Goal: Task Accomplishment & Management: Use online tool/utility

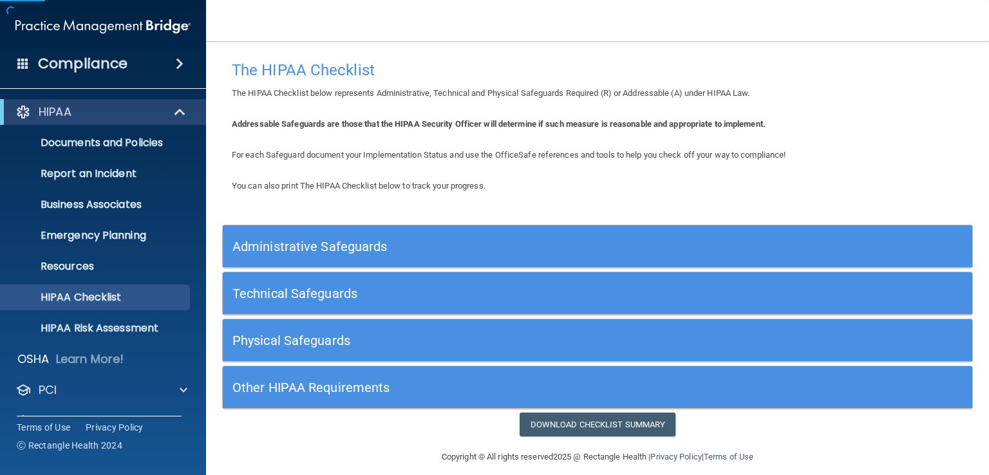
scroll to position [12, 0]
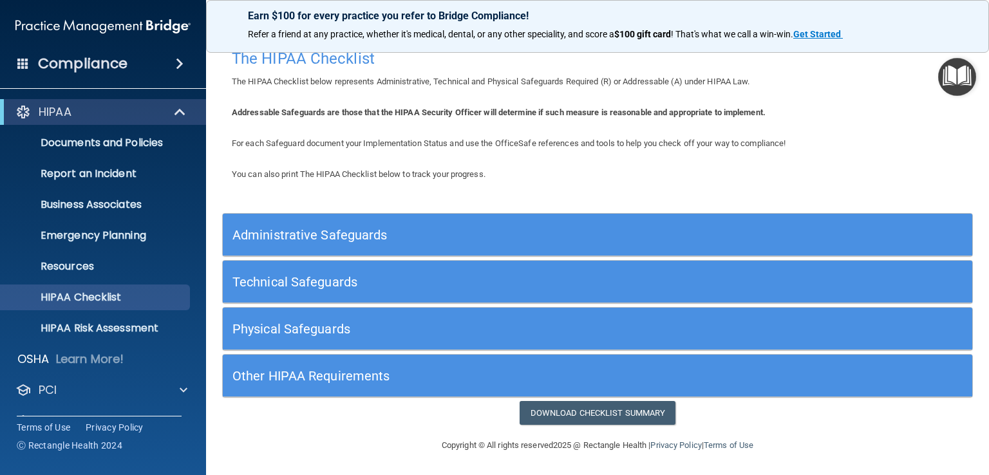
click at [286, 233] on h5 "Administrative Safeguards" at bounding box center [503, 235] width 543 height 14
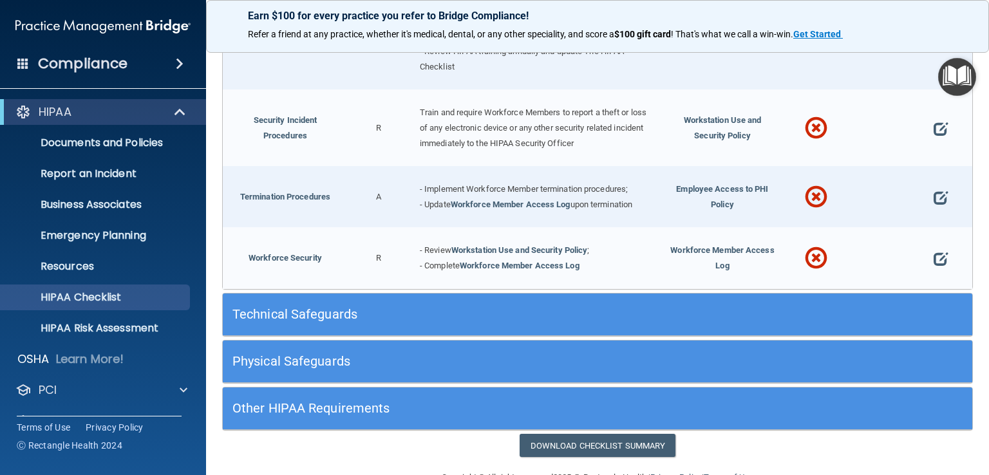
scroll to position [1228, 0]
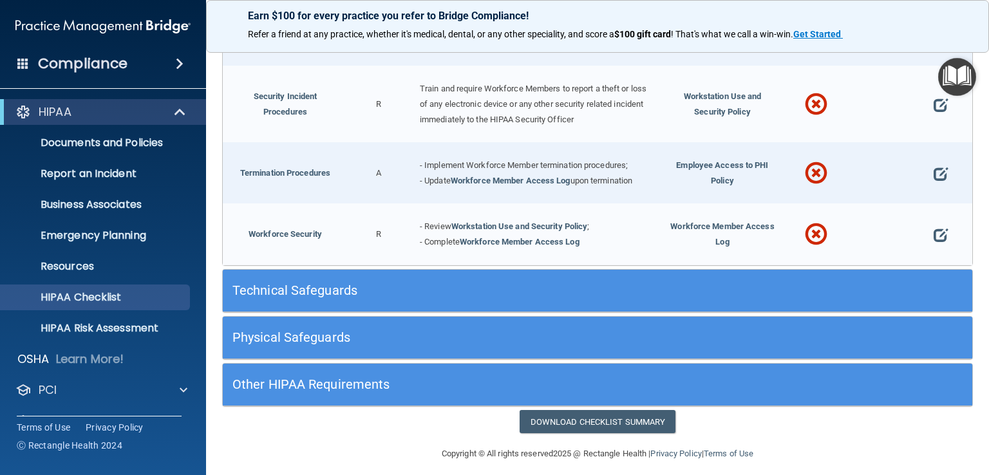
click at [357, 283] on h5 "Technical Safeguards" at bounding box center [503, 290] width 543 height 14
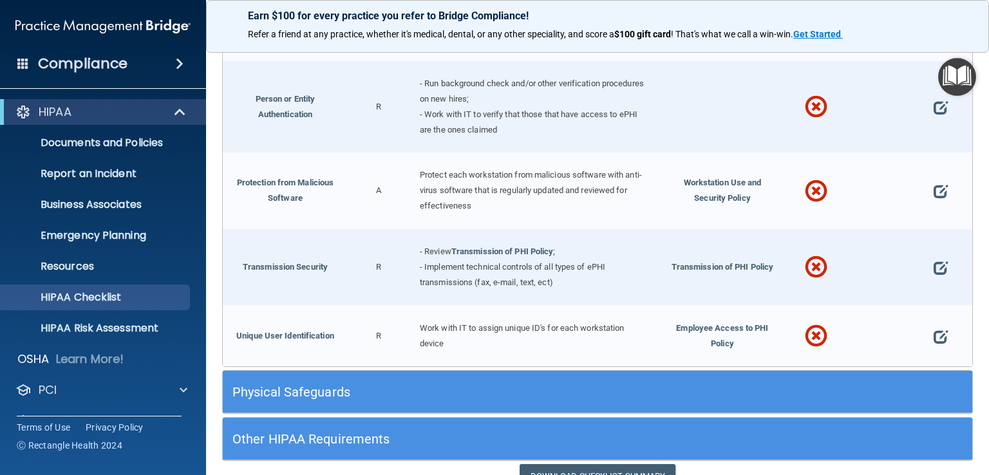
scroll to position [2245, 0]
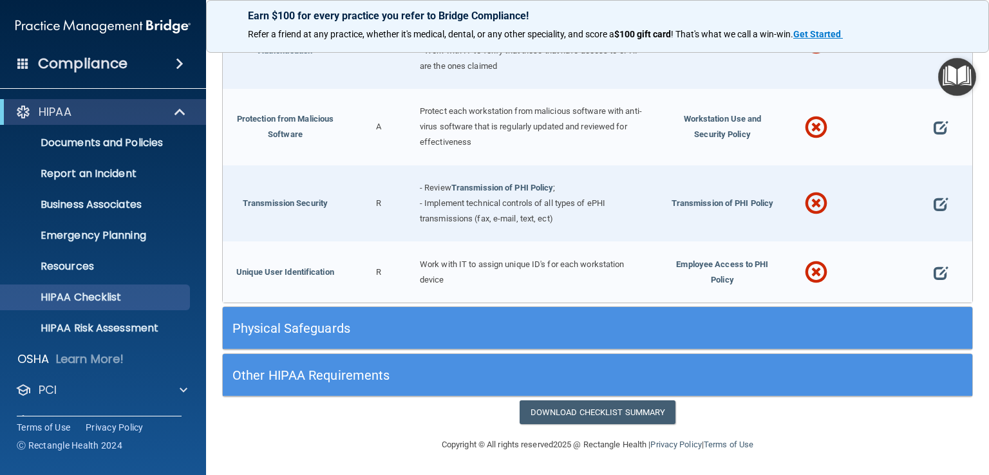
click at [324, 328] on h5 "Physical Safeguards" at bounding box center [503, 328] width 543 height 14
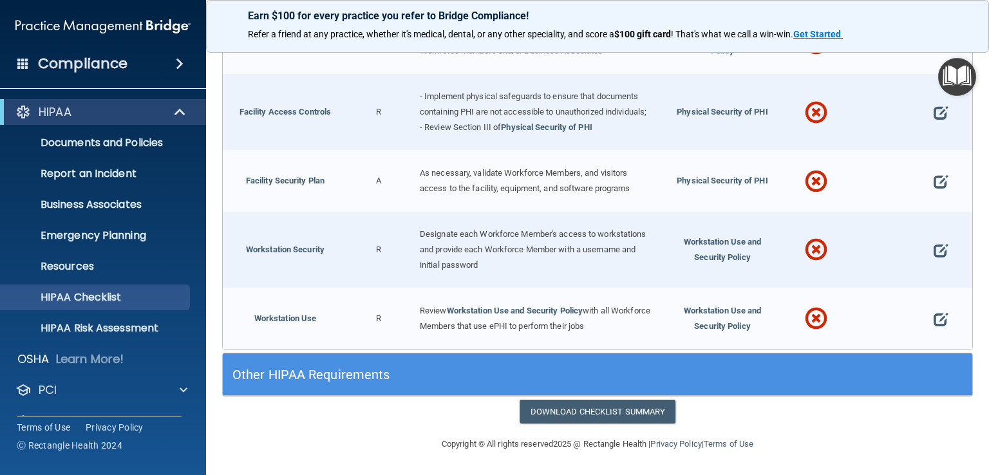
scroll to position [2760, 0]
click at [286, 371] on h5 "Other HIPAA Requirements" at bounding box center [503, 375] width 543 height 14
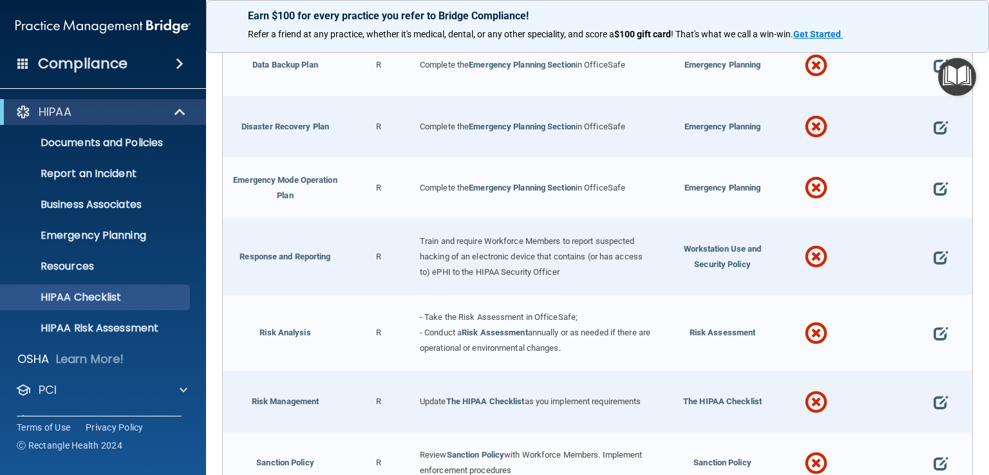
scroll to position [547, 0]
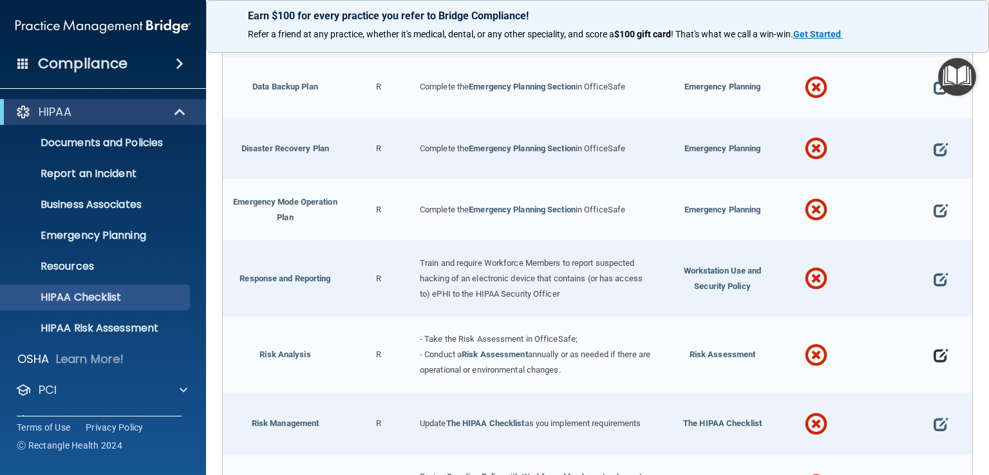
click at [933, 351] on span at bounding box center [940, 356] width 14 height 32
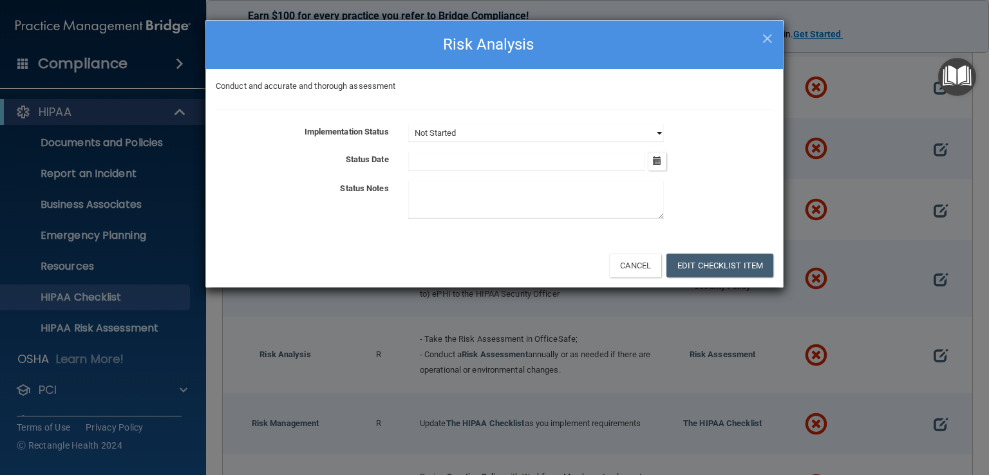
click at [660, 133] on select "Not Started In Progress Completed" at bounding box center [536, 133] width 256 height 18
select select "completed"
click at [408, 124] on select "Not Started In Progress Completed" at bounding box center [536, 133] width 256 height 18
click at [658, 162] on icon "button" at bounding box center [657, 160] width 8 height 8
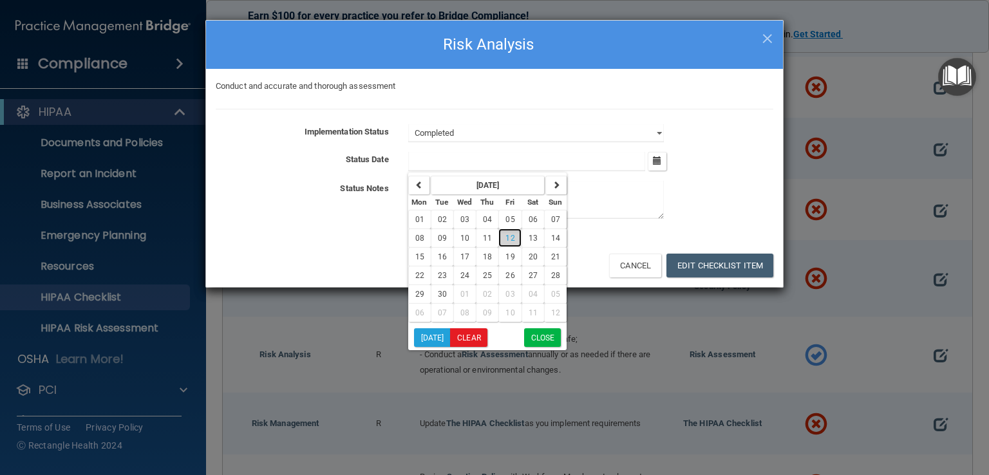
click at [509, 236] on span "12" at bounding box center [509, 238] width 9 height 9
type input "[DATE]"
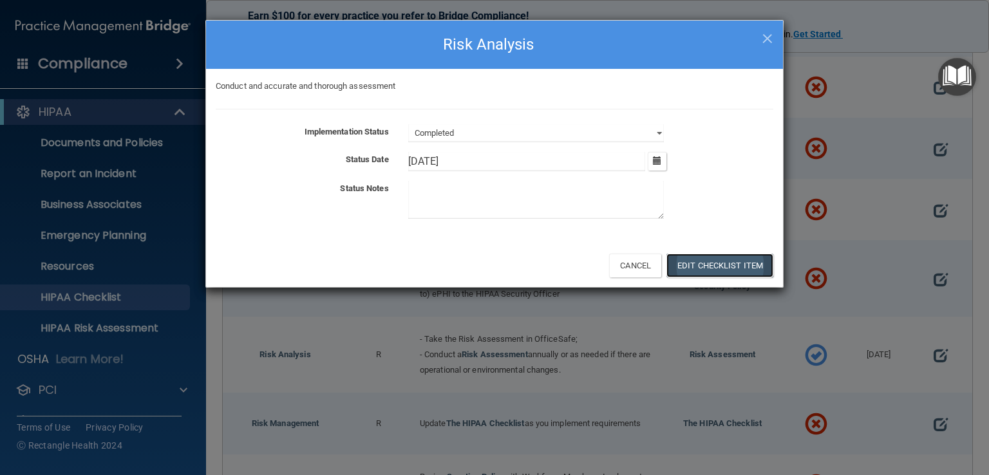
click at [706, 263] on button "Edit Checklist Item" at bounding box center [719, 266] width 107 height 24
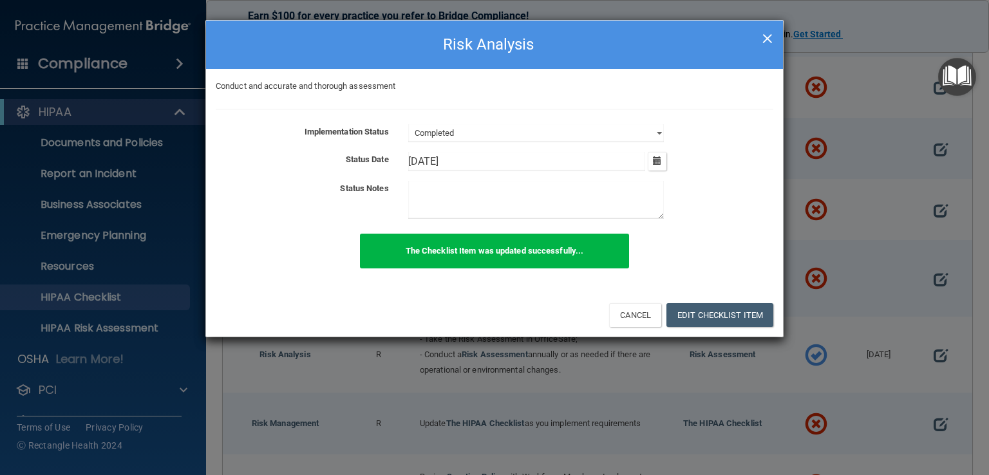
click at [765, 36] on span "×" at bounding box center [768, 37] width 12 height 26
select select "not_started"
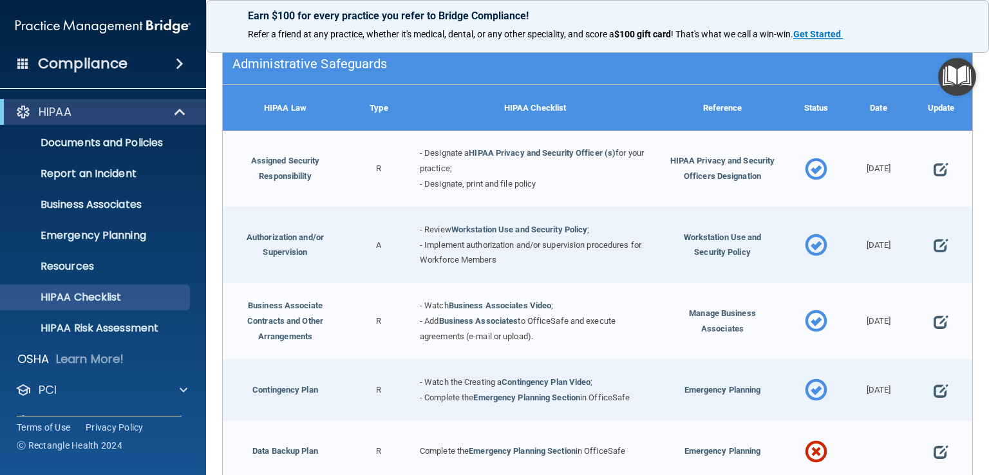
scroll to position [161, 0]
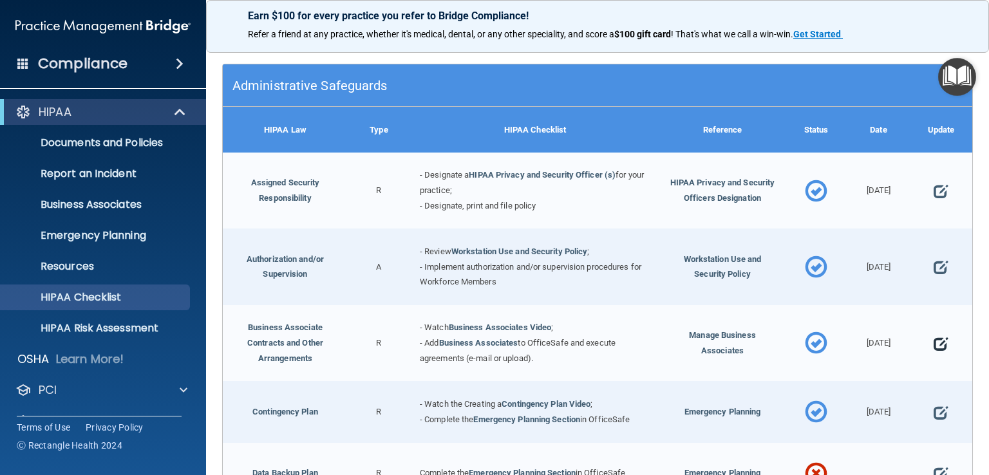
click at [933, 341] on span at bounding box center [940, 344] width 14 height 32
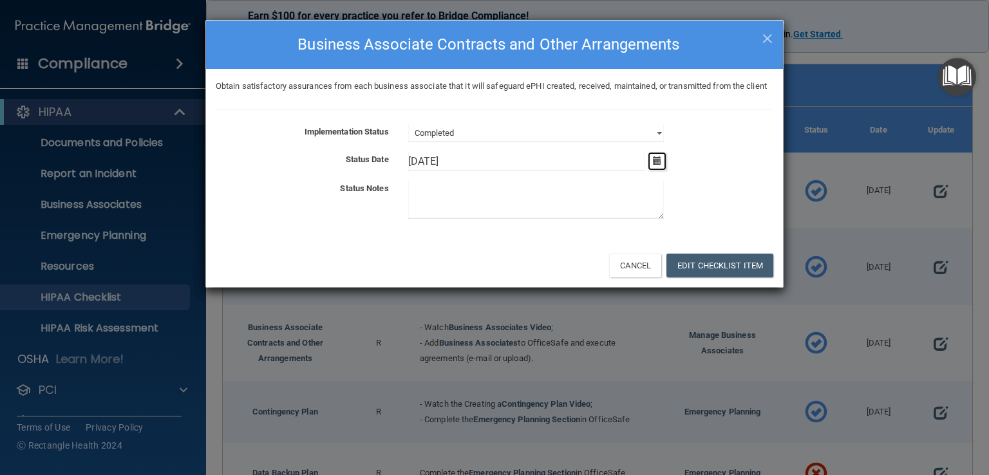
click at [659, 165] on icon "button" at bounding box center [657, 160] width 8 height 8
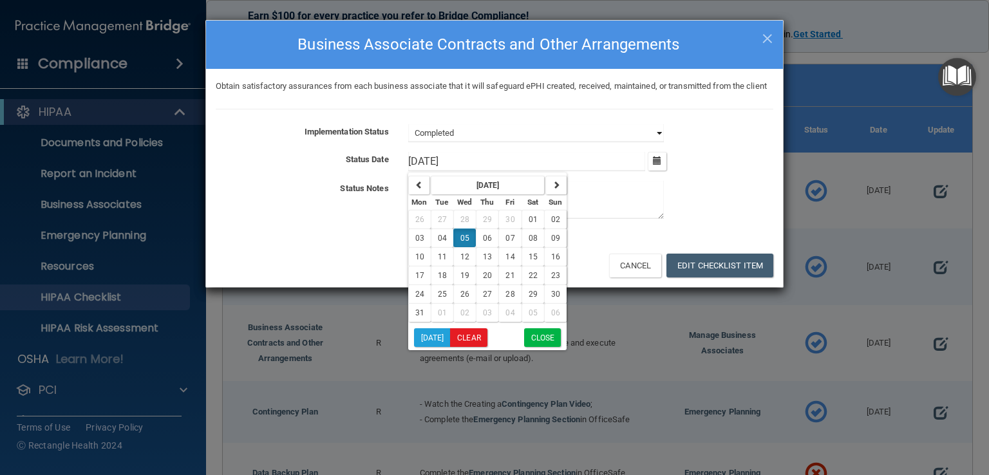
click at [654, 142] on select "Not Started In Progress Completed" at bounding box center [536, 133] width 256 height 18
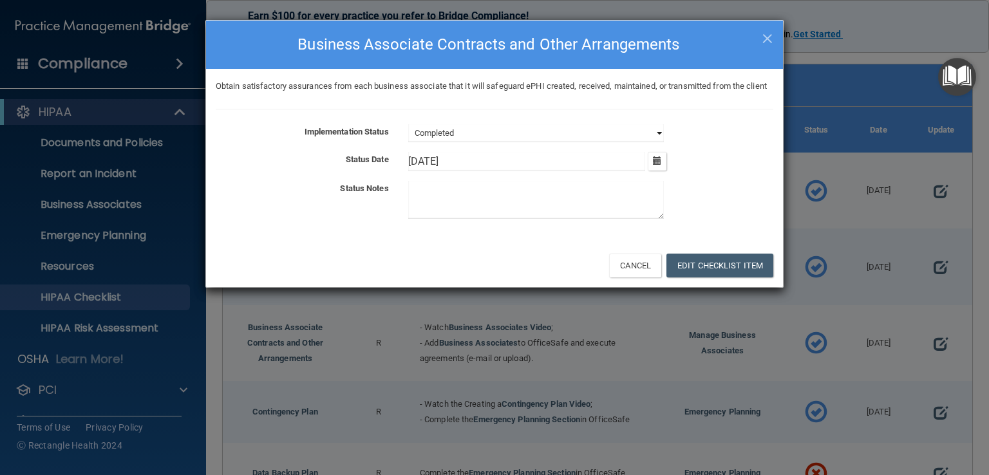
select select "in_progress"
click at [408, 139] on select "Not Started In Progress Completed" at bounding box center [536, 133] width 256 height 18
click at [659, 165] on icon "button" at bounding box center [657, 160] width 8 height 8
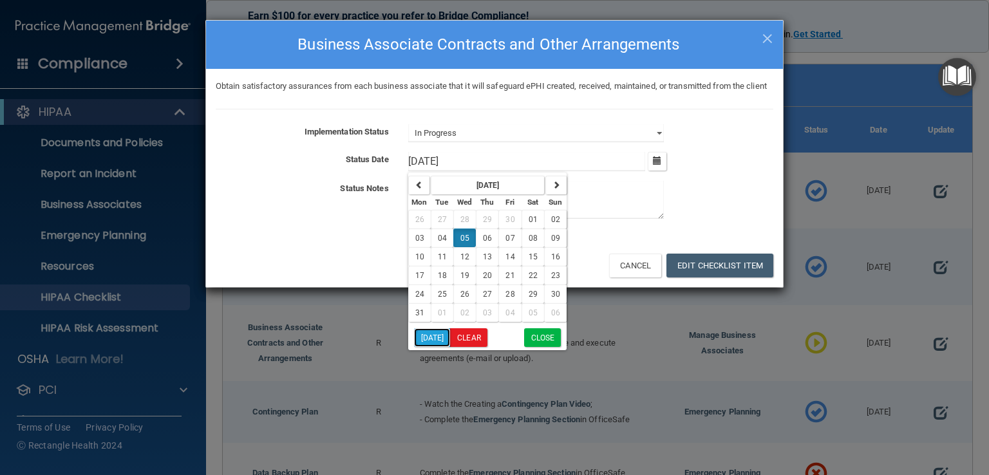
click at [440, 347] on button "[DATE]" at bounding box center [432, 337] width 37 height 19
type input "[DATE]"
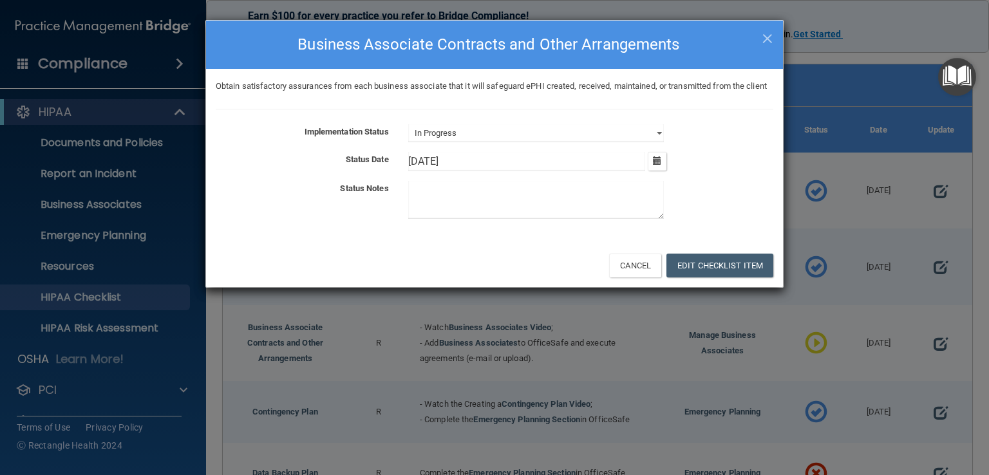
click at [415, 199] on textarea at bounding box center [536, 200] width 256 height 38
type textarea "Still need 4 BAA returned and signed"
click at [711, 276] on button "Edit Checklist Item" at bounding box center [719, 266] width 107 height 24
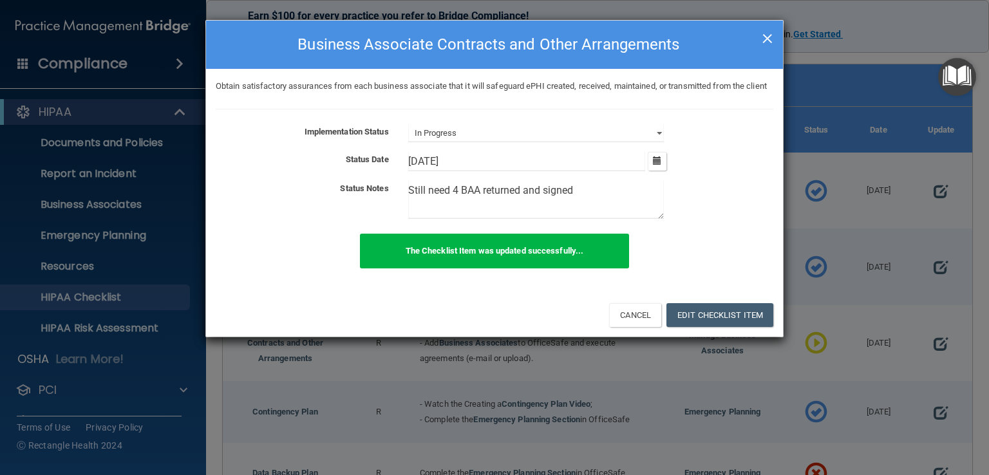
click at [765, 33] on span "×" at bounding box center [768, 37] width 12 height 26
select select "completed"
type input "[DATE]"
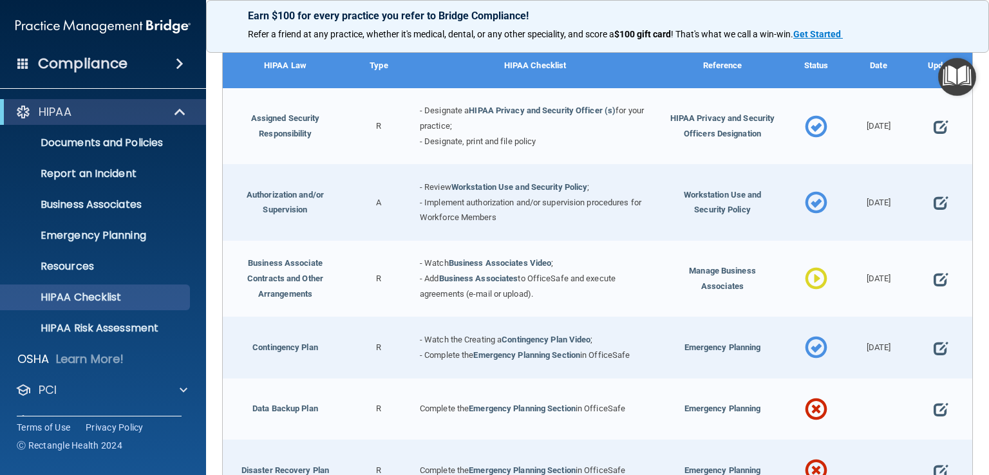
scroll to position [0, 0]
